Goal: Find contact information: Find contact information

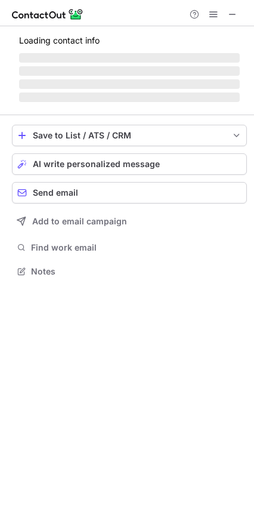
scroll to position [264, 254]
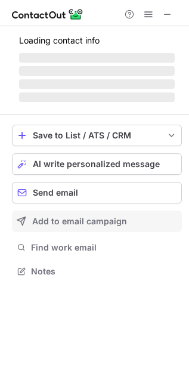
scroll to position [5, 5]
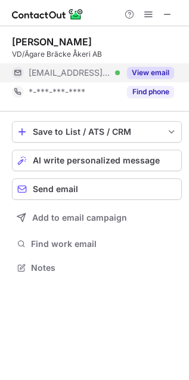
click at [164, 67] on button "View email" at bounding box center [150, 73] width 47 height 12
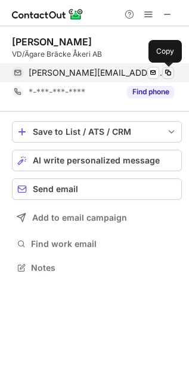
click at [166, 73] on span at bounding box center [168, 73] width 10 height 10
